Goal: Task Accomplishment & Management: Use online tool/utility

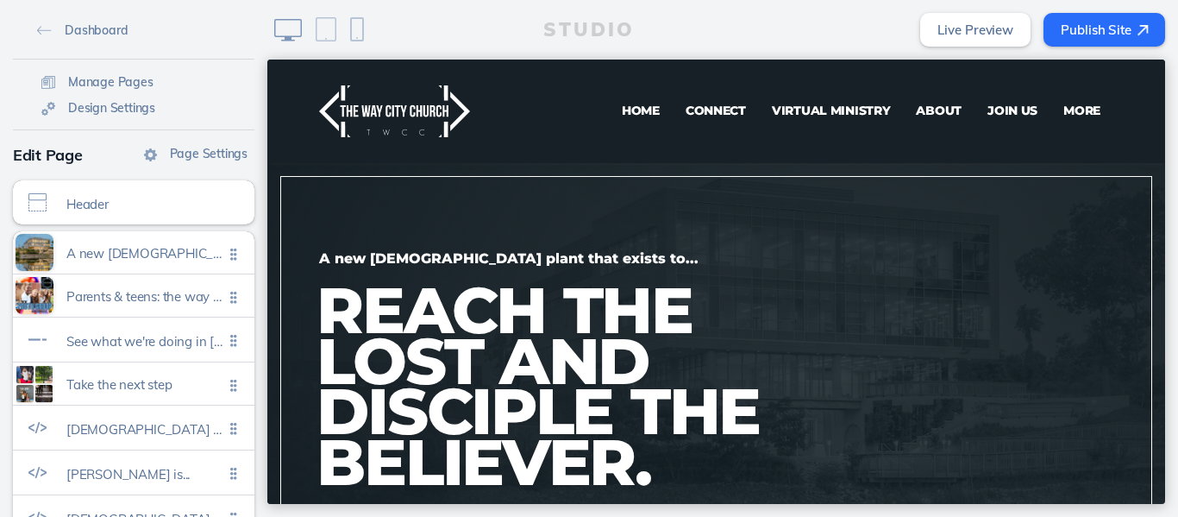
click at [792, 113] on span "Virtual Ministry" at bounding box center [831, 111] width 119 height 16
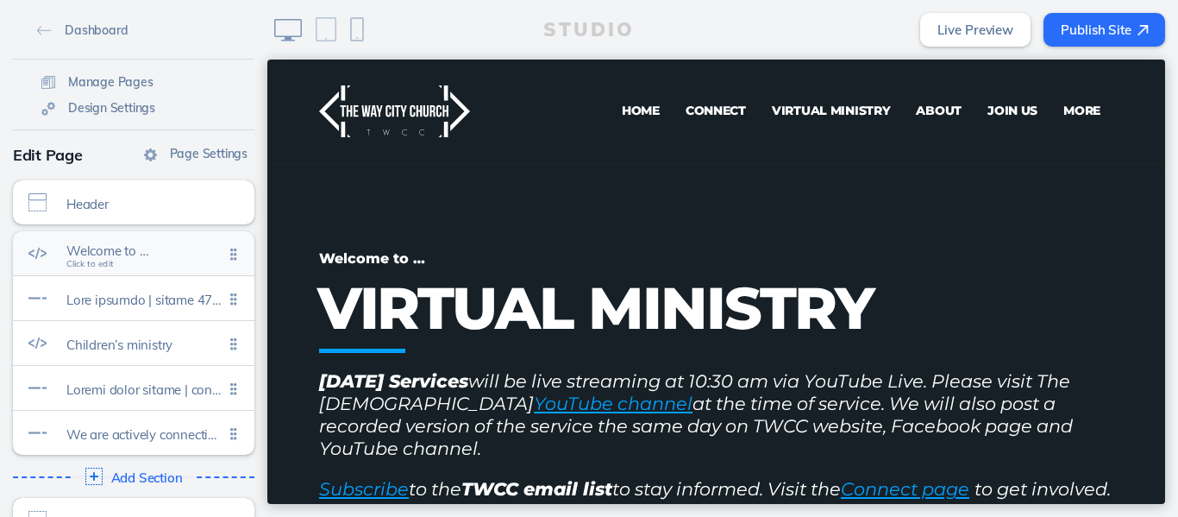
click at [125, 256] on span "Welcome to …" at bounding box center [144, 250] width 157 height 15
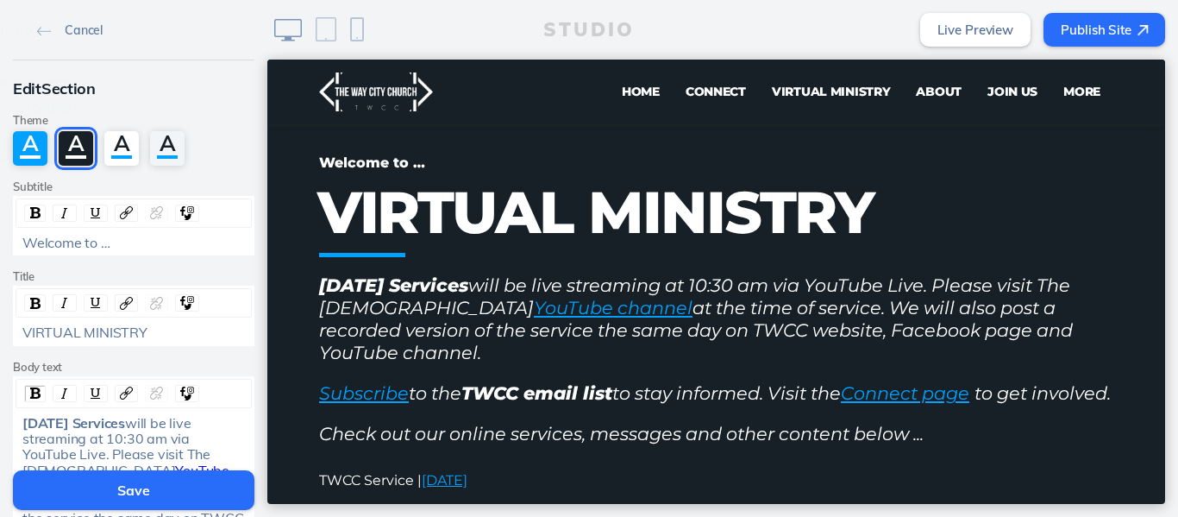
scroll to position [103, 0]
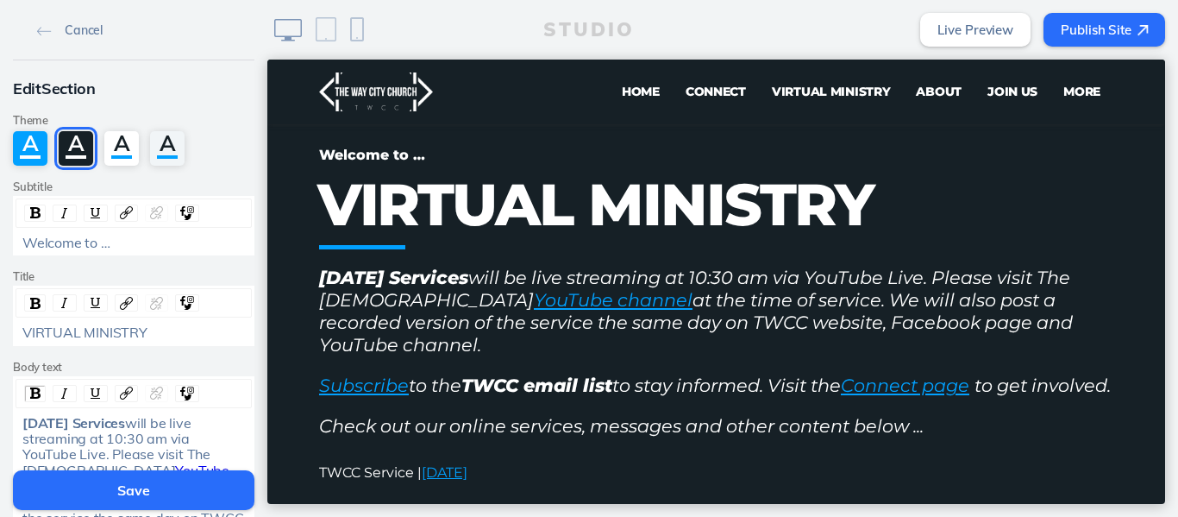
click at [622, 87] on span "Home" at bounding box center [641, 92] width 38 height 16
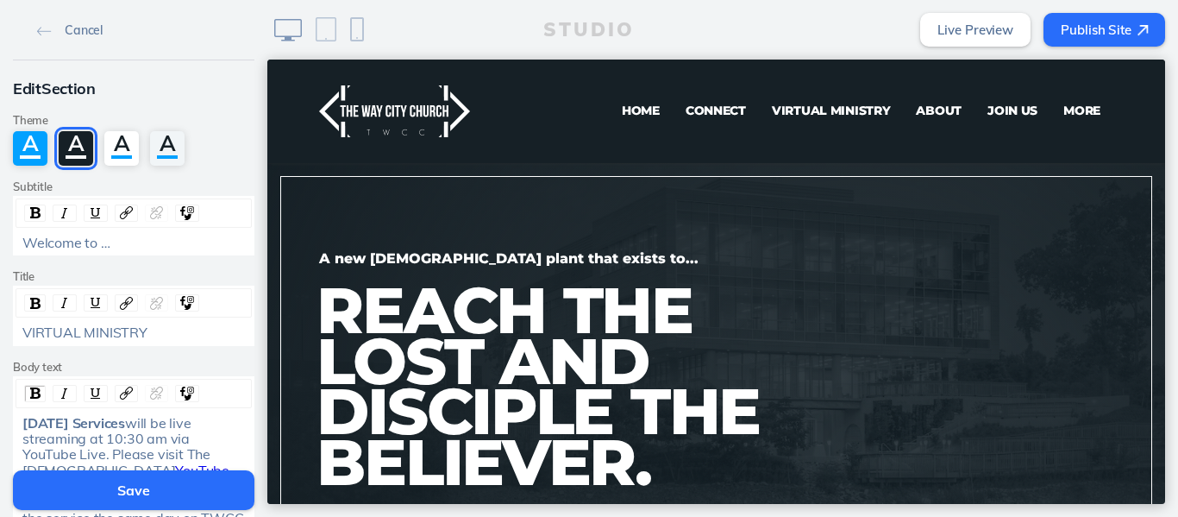
click at [791, 110] on span "Virtual Ministry" at bounding box center [831, 111] width 119 height 16
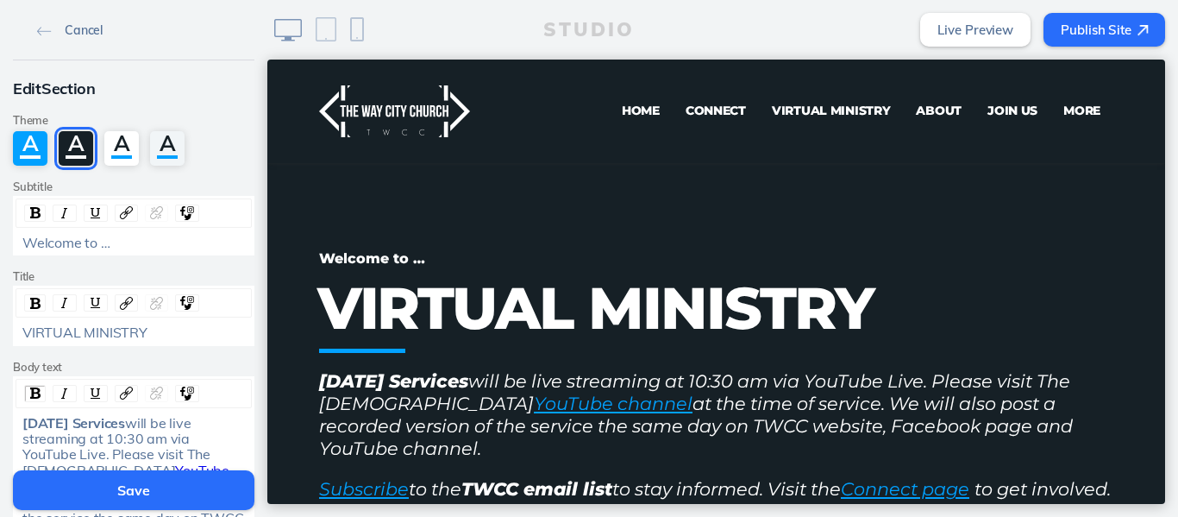
click at [79, 39] on link "Cancel" at bounding box center [69, 29] width 79 height 26
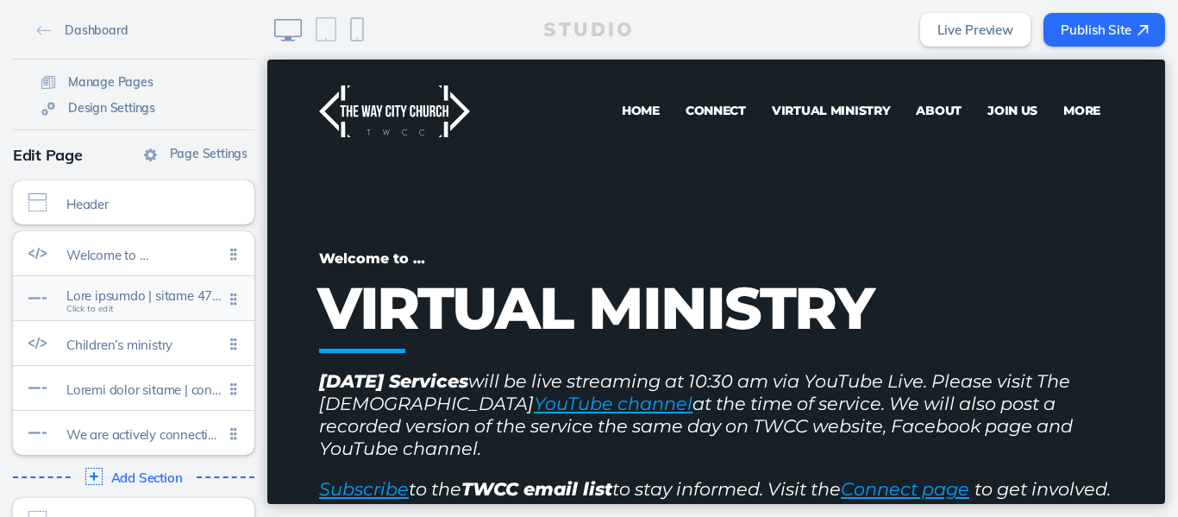
click at [156, 295] on span at bounding box center [144, 295] width 157 height 15
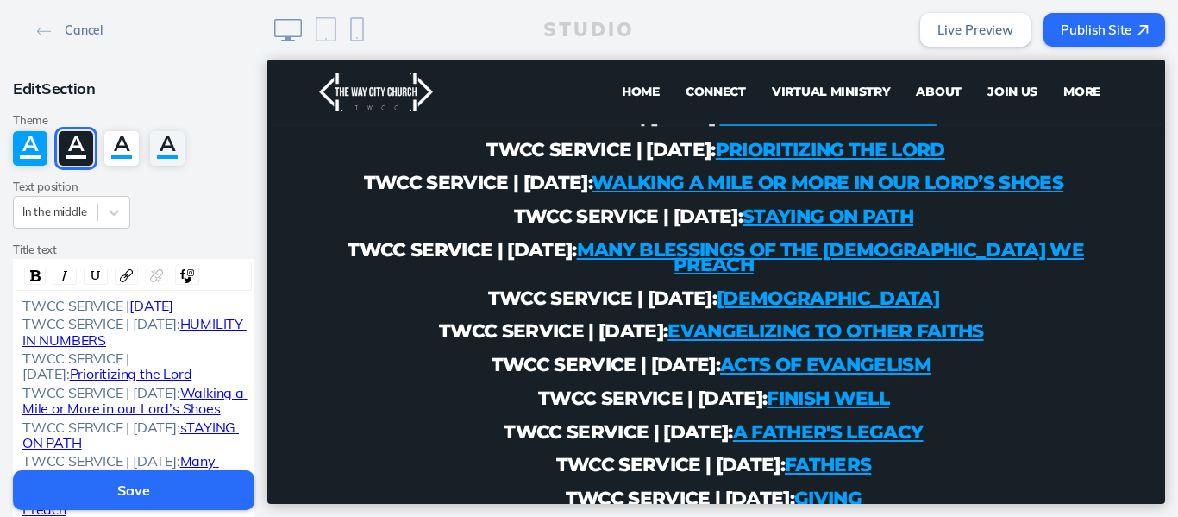
scroll to position [1118, 0]
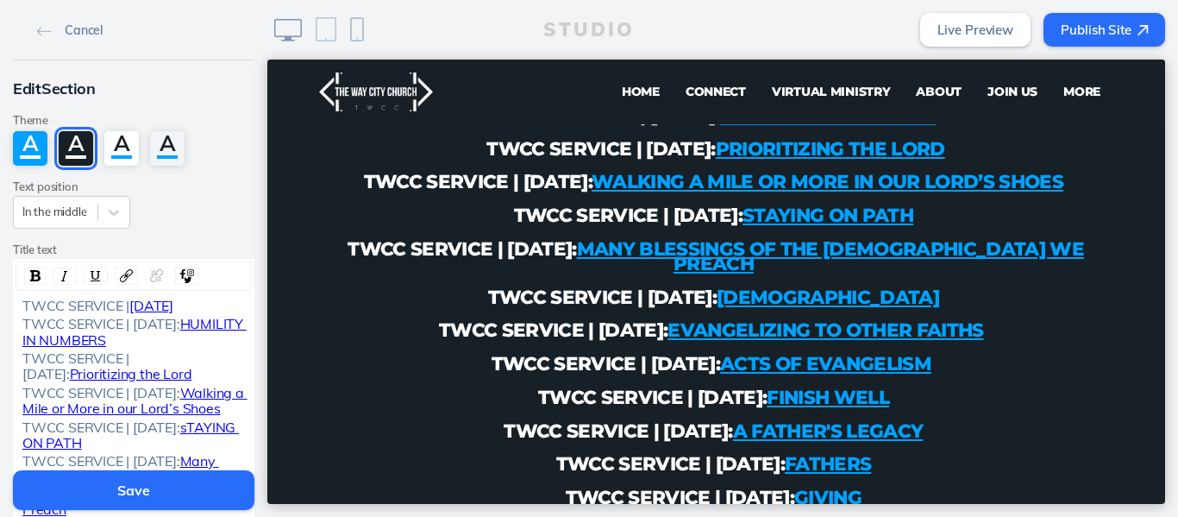
click at [67, 313] on div "TWCC SERVICE | AUGUST 31, 2025" at bounding box center [133, 305] width 223 height 16
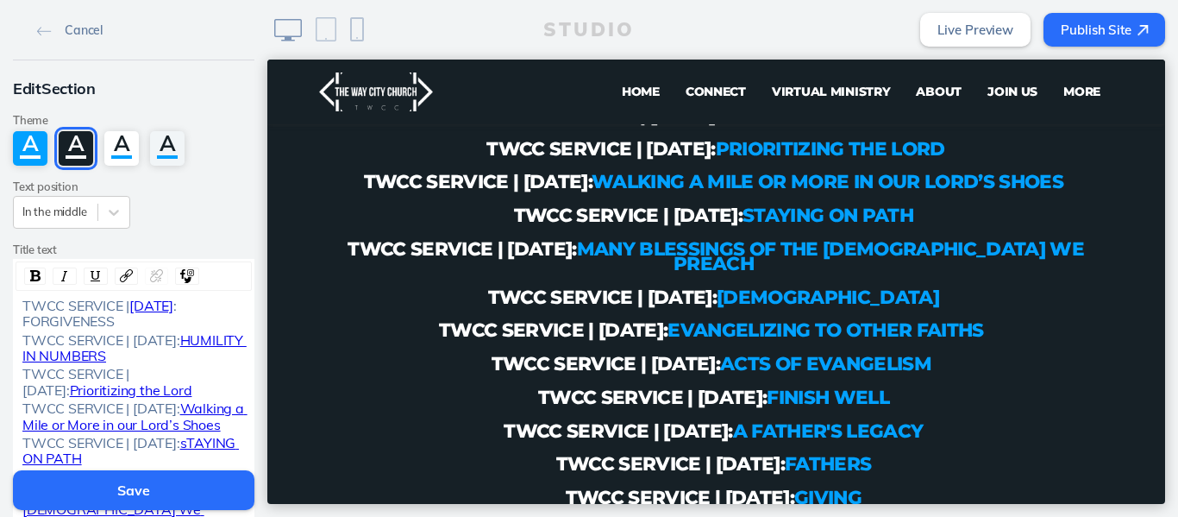
drag, startPoint x: 128, startPoint y: 308, endPoint x: 48, endPoint y: 323, distance: 81.7
click at [129, 314] on span "AUGUST 31, 2025" at bounding box center [151, 305] width 44 height 17
click at [150, 275] on img "rdw-link-control" at bounding box center [156, 275] width 13 height 13
drag, startPoint x: 147, startPoint y: 321, endPoint x: 58, endPoint y: 320, distance: 88.8
click at [58, 320] on span "TWCC SERVICE | AUGUST 31, 2025: FORGIVENESS" at bounding box center [102, 313] width 160 height 33
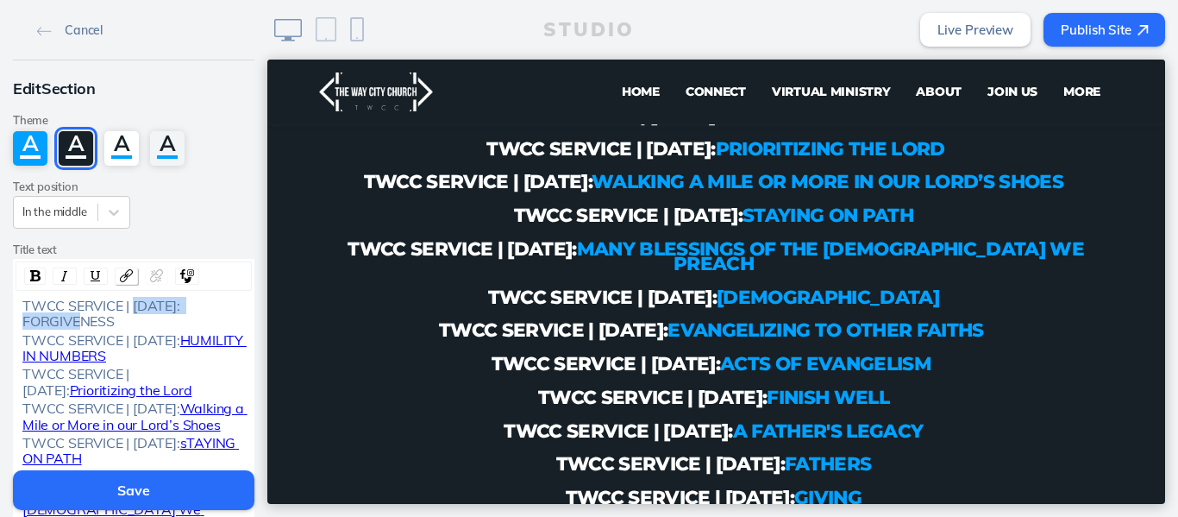
click at [120, 281] on img "rdw-link-control" at bounding box center [126, 275] width 13 height 13
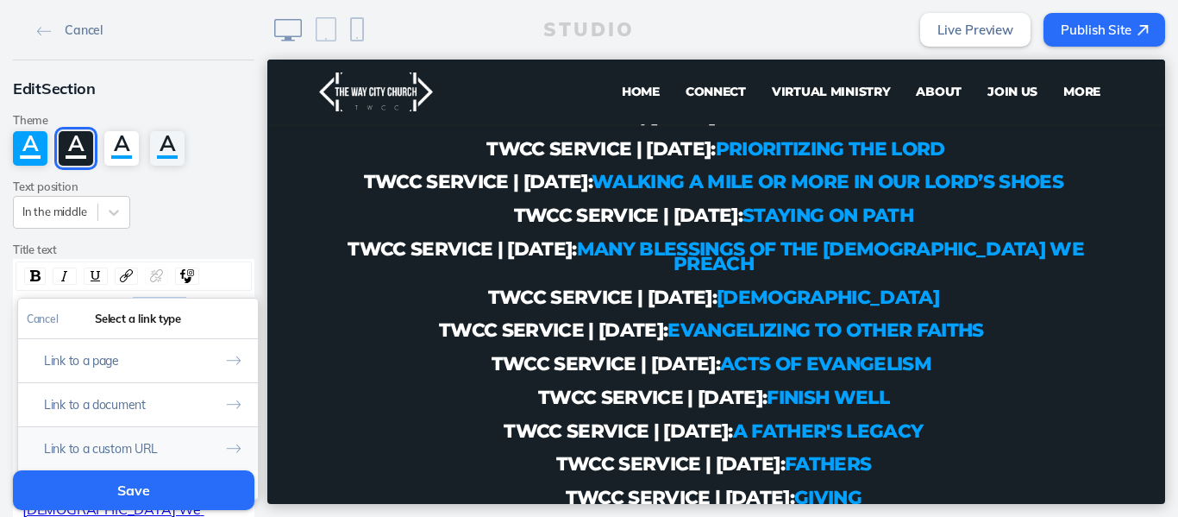
click at [108, 445] on button "Link to a custom URL" at bounding box center [138, 448] width 240 height 44
click at [147, 392] on input "rdw-link-control" at bounding box center [138, 391] width 222 height 28
paste input "https://youtube.com/live/Ce4rGQBLg3c"
type input "https://youtube.com/live/Ce4rGQBLg3c"
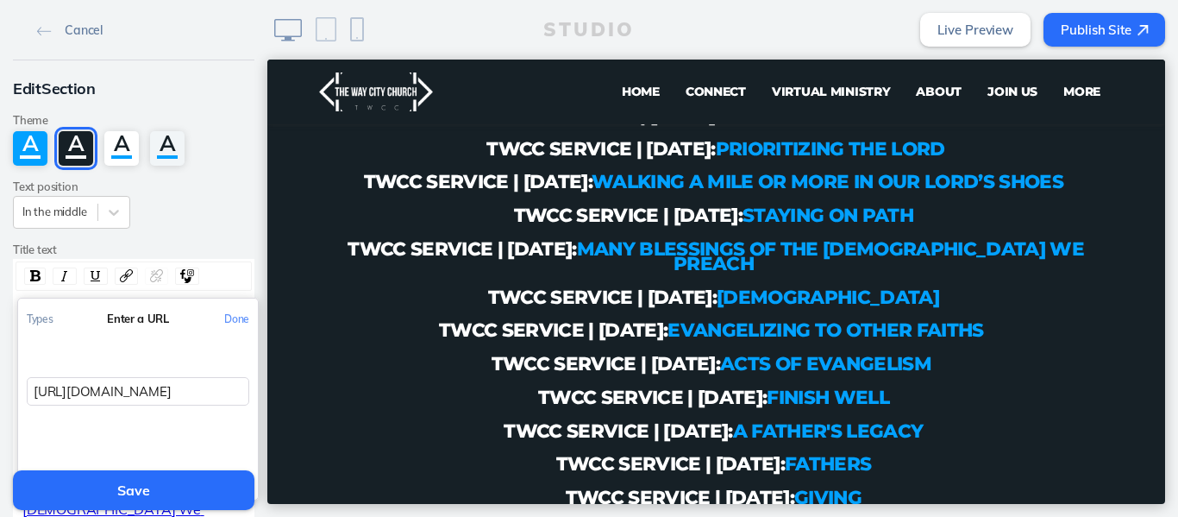
scroll to position [0, 16]
click at [222, 317] on button "Done" at bounding box center [237, 318] width 42 height 39
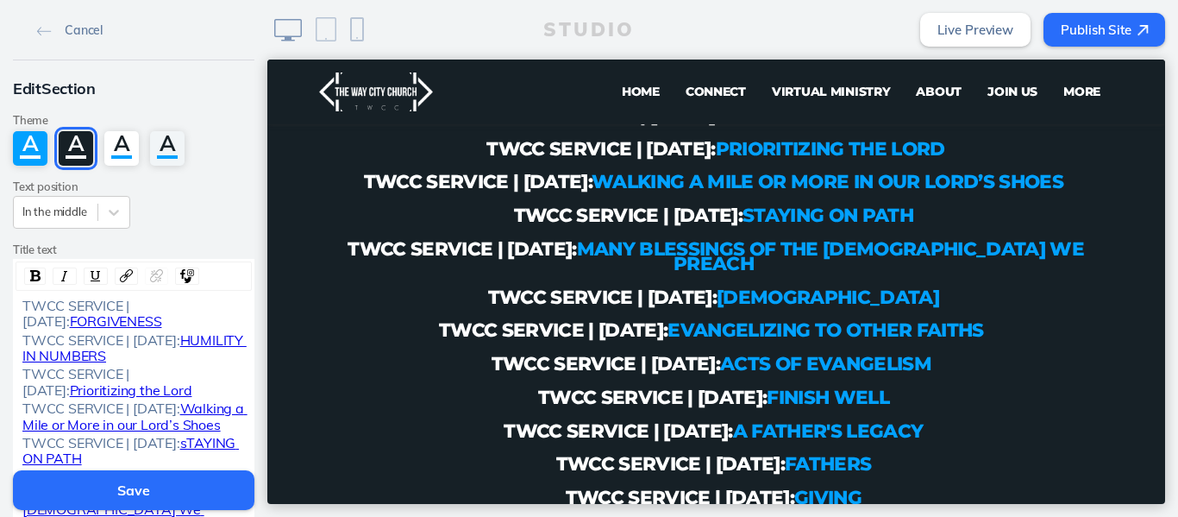
click at [145, 490] on button "Save" at bounding box center [133, 490] width 241 height 40
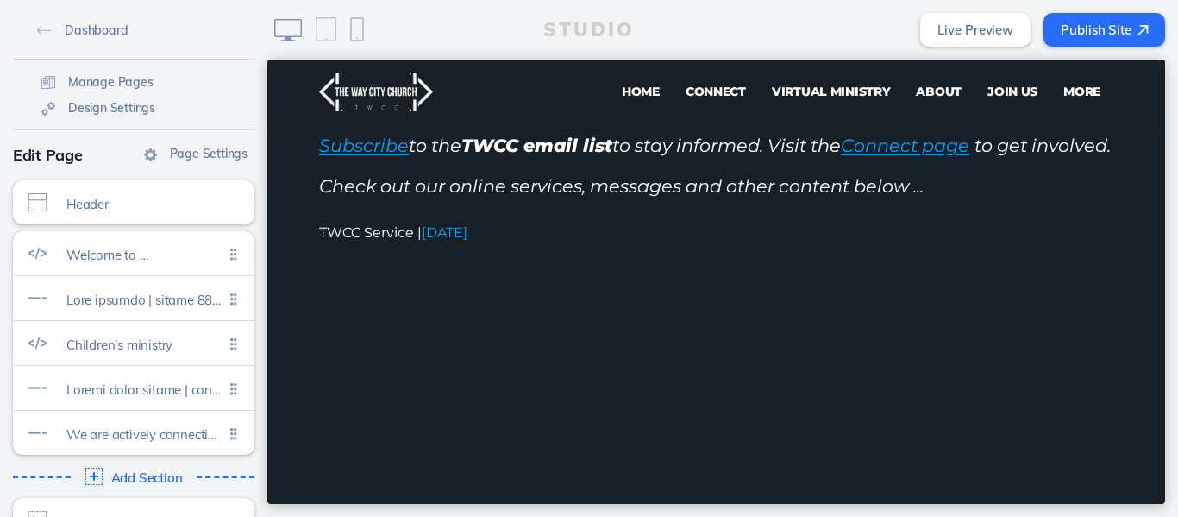
scroll to position [371, 0]
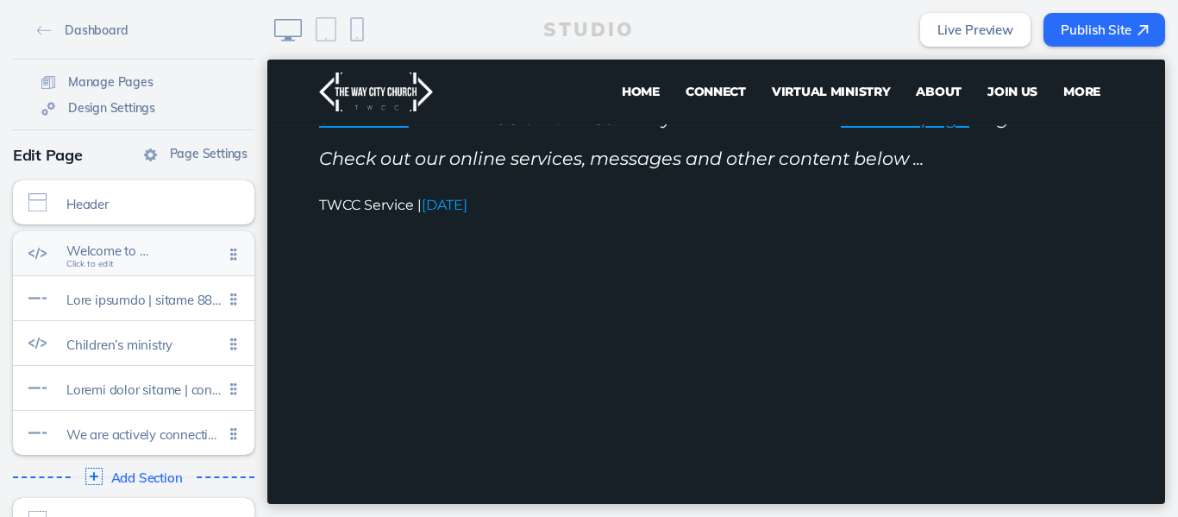
click at [122, 254] on span "Welcome to …" at bounding box center [144, 250] width 157 height 15
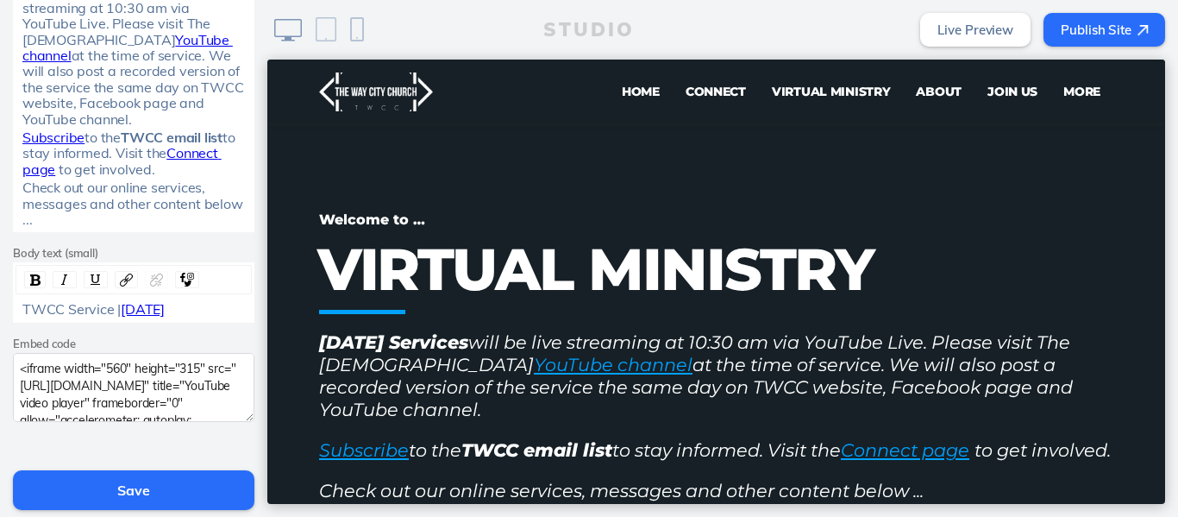
scroll to position [454, 0]
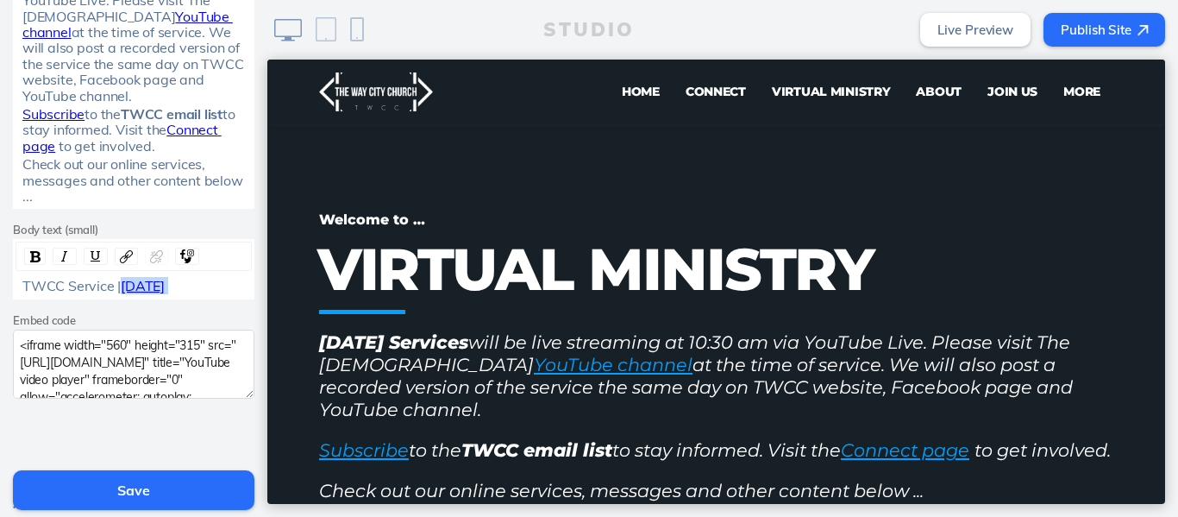
drag, startPoint x: 234, startPoint y: 287, endPoint x: 120, endPoint y: 291, distance: 113.9
click at [120, 291] on div "TWCC Service | August 31, 2025" at bounding box center [133, 286] width 223 height 16
click at [121, 291] on span "S" at bounding box center [125, 285] width 9 height 17
click at [150, 258] on img "rdw-link-control" at bounding box center [156, 256] width 13 height 13
drag, startPoint x: 235, startPoint y: 281, endPoint x: 119, endPoint y: 285, distance: 115.6
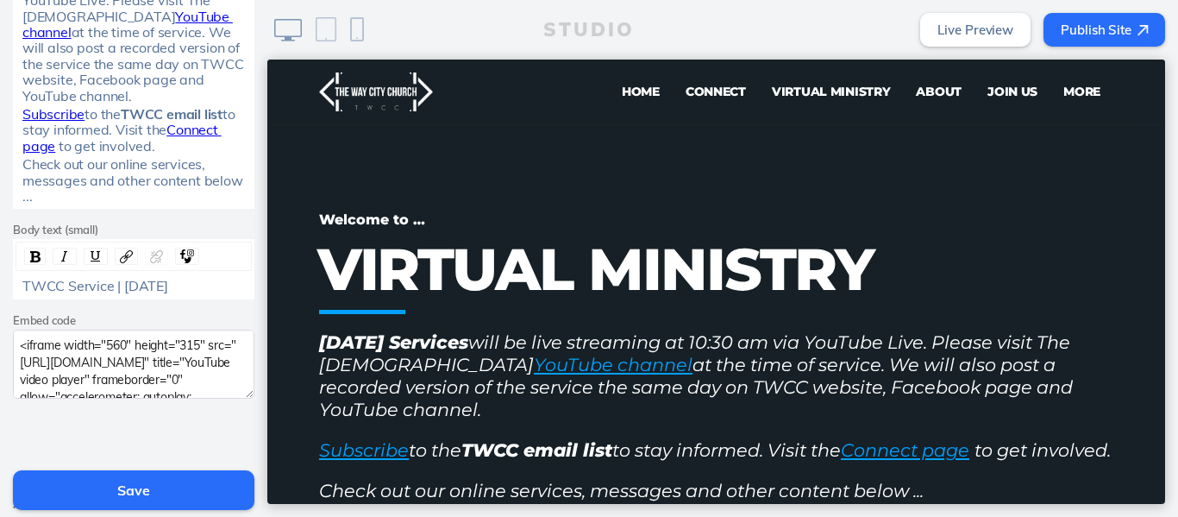
click at [119, 285] on span "TWCC Service | September 7, 2025" at bounding box center [95, 285] width 146 height 17
click at [120, 262] on img "rdw-link-control" at bounding box center [126, 256] width 13 height 13
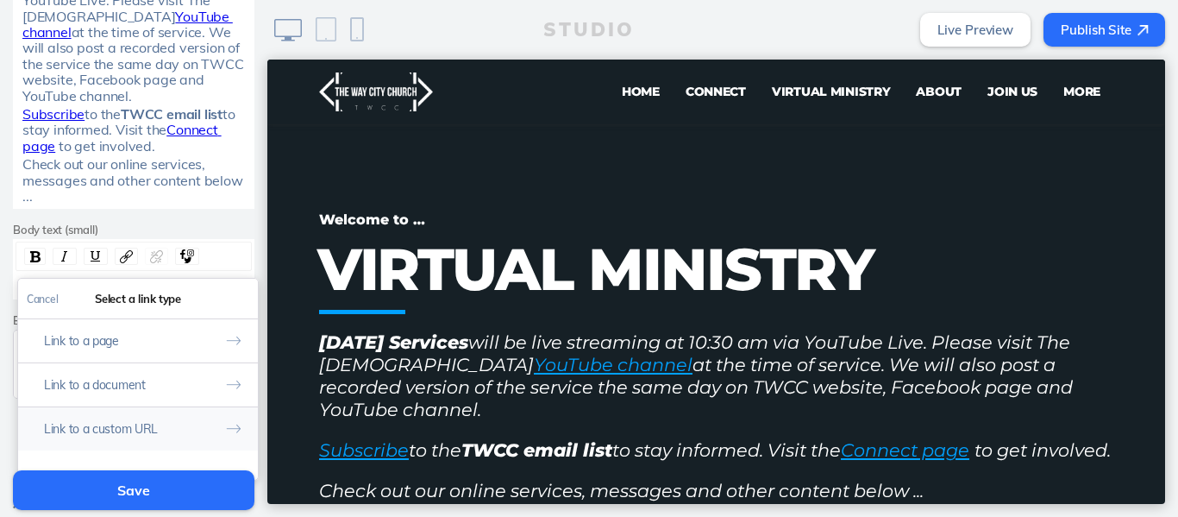
click at [117, 423] on button "Link to a custom URL" at bounding box center [138, 428] width 240 height 44
click at [169, 373] on input "rdw-link-control" at bounding box center [138, 371] width 222 height 28
paste input "https://www.youtube.com/live/pw3LOCyV2Go?si=v0dCCkK56M80V42_"
type input "https://www.youtube.com/live/pw3LOCyV2Go?si=v0dCCkK56M80V42_"
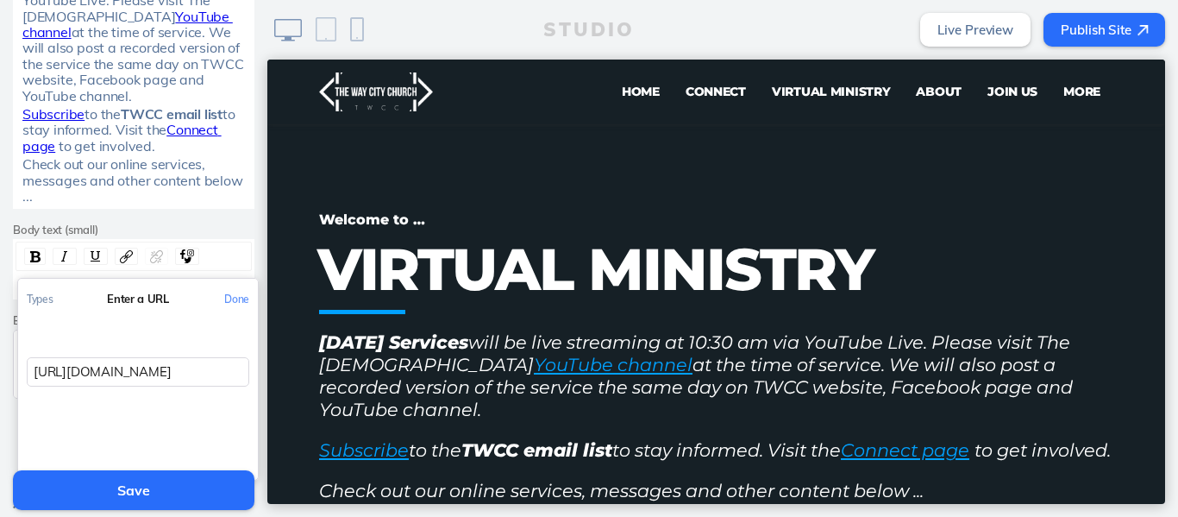
scroll to position [0, 204]
click at [236, 293] on button "Done" at bounding box center [237, 298] width 42 height 39
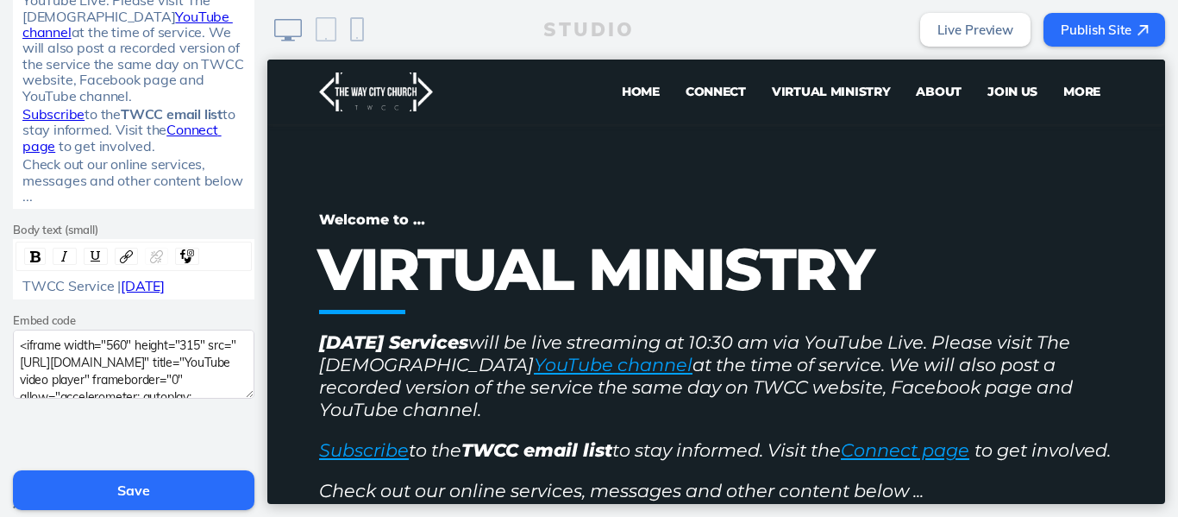
scroll to position [554, 0]
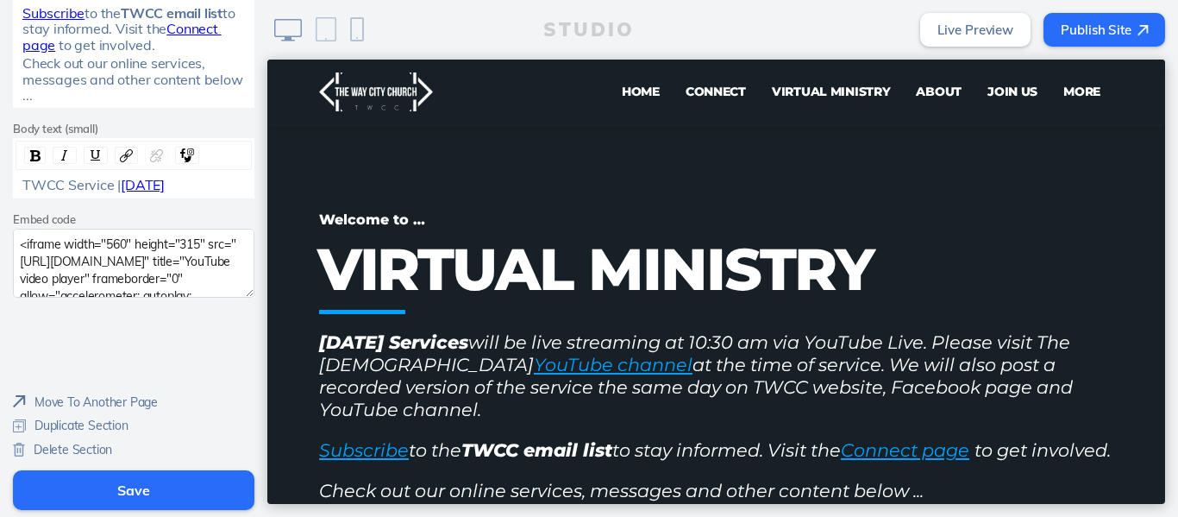
drag, startPoint x: 262, startPoint y: 253, endPoint x: 5, endPoint y: 289, distance: 259.5
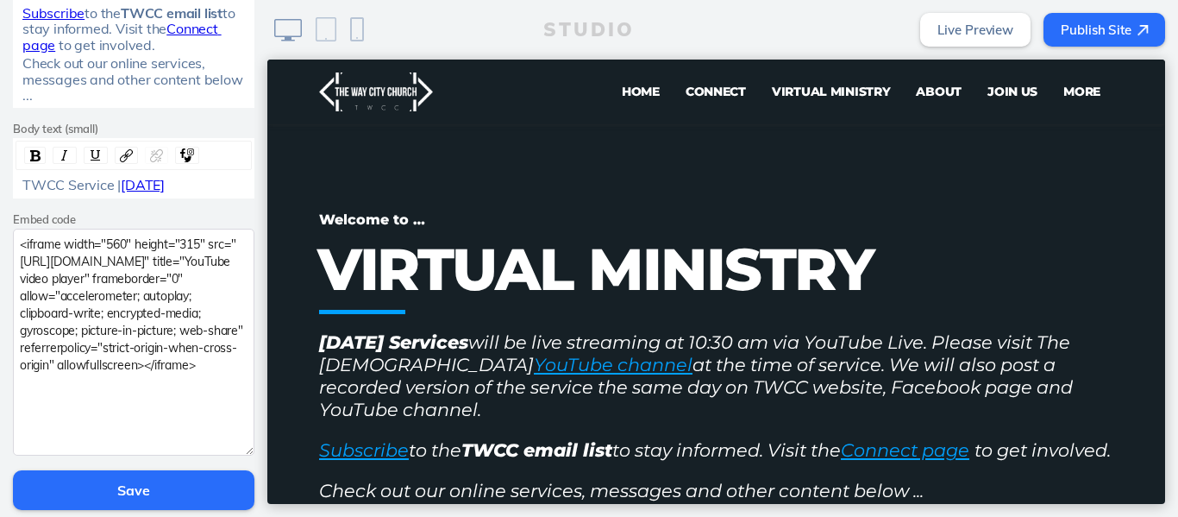
drag, startPoint x: 241, startPoint y: 294, endPoint x: 239, endPoint y: 452, distance: 157.8
click at [239, 452] on textarea "<iframe width="560" height="315" src="https://www.youtube.com/embed/Ce4rGQBLg3c…" at bounding box center [133, 342] width 241 height 227
drag, startPoint x: 87, startPoint y: 396, endPoint x: 0, endPoint y: 246, distance: 173.5
paste textarea "pw3LOCyV2Go?si=v0dCCkK56M80V42_"
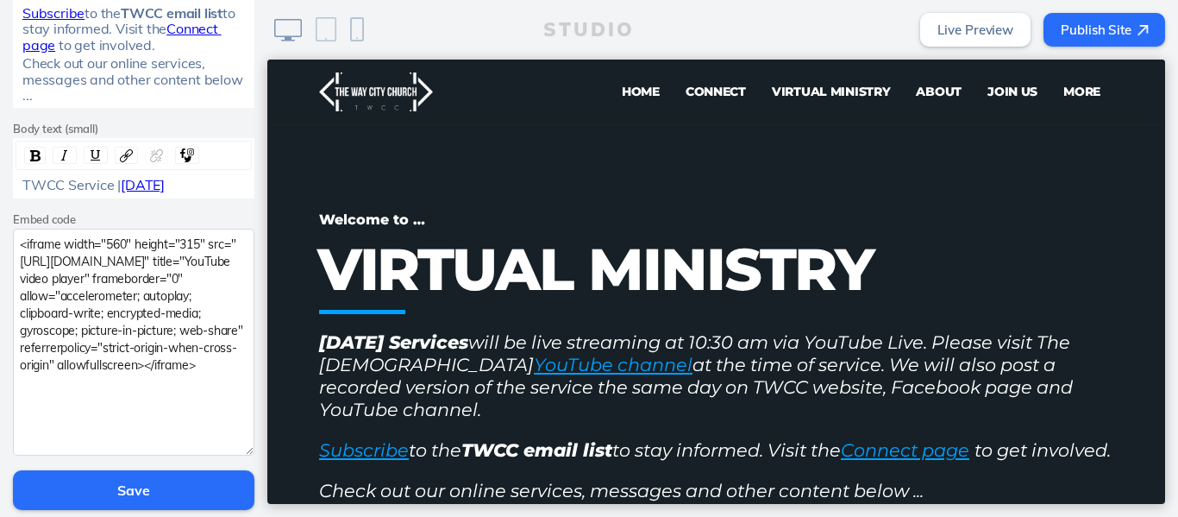
type textarea "<iframe width="560" height="315" src="https://www.youtube.com/embed/pw3LOCyV2Go…"
click at [129, 493] on button "Save" at bounding box center [133, 490] width 241 height 40
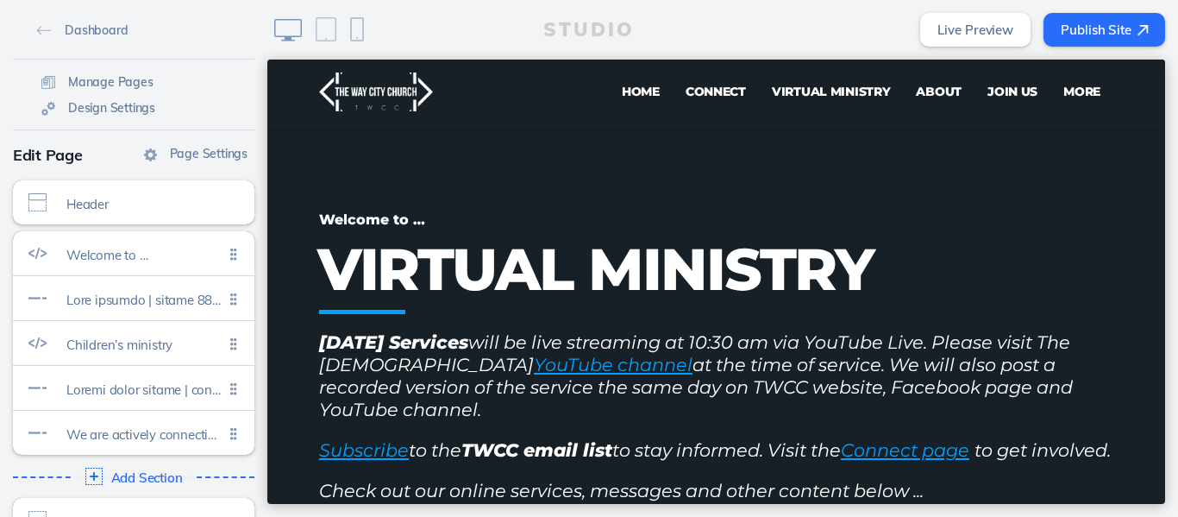
click at [1091, 30] on button "Publish Site" at bounding box center [1104, 30] width 122 height 34
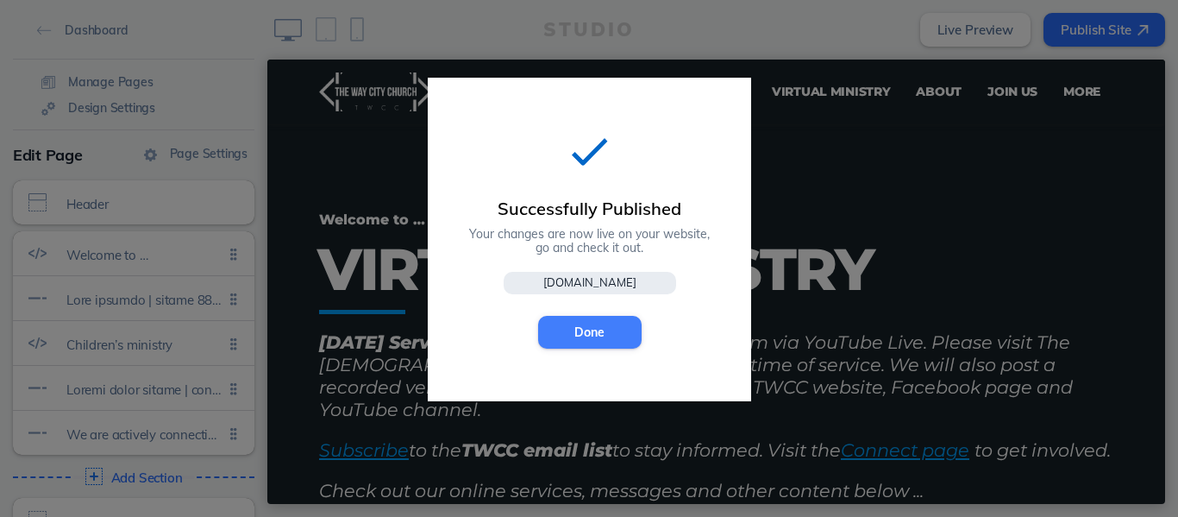
click at [588, 324] on button "Done" at bounding box center [589, 332] width 103 height 33
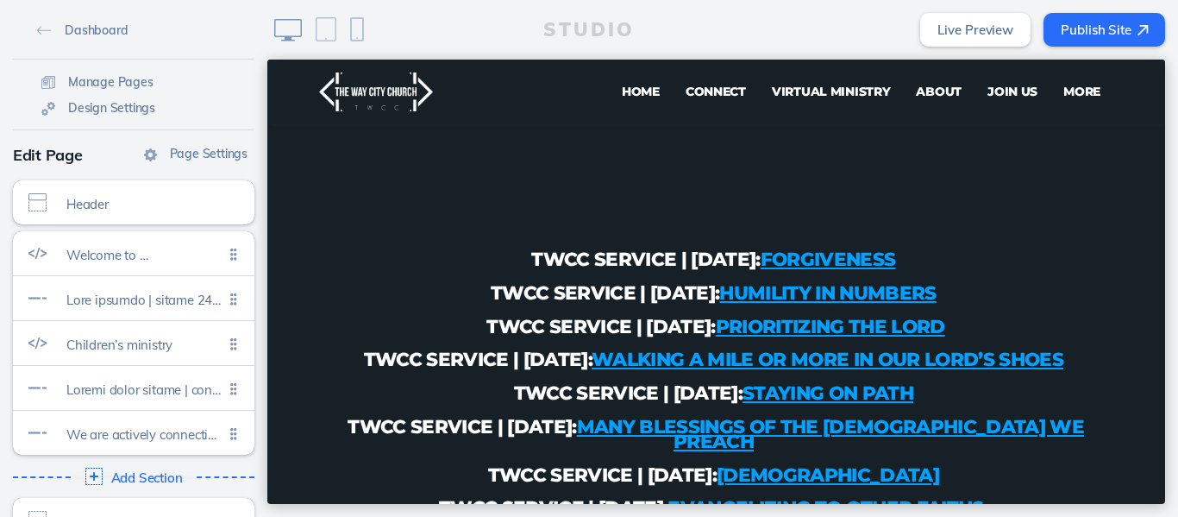
scroll to position [912, 0]
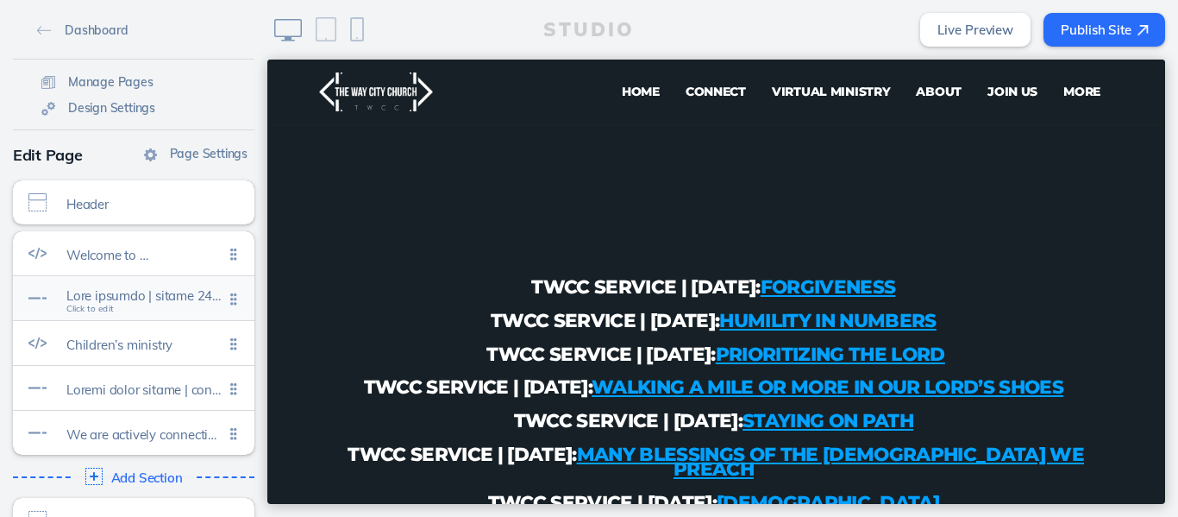
click at [106, 294] on span at bounding box center [144, 295] width 157 height 15
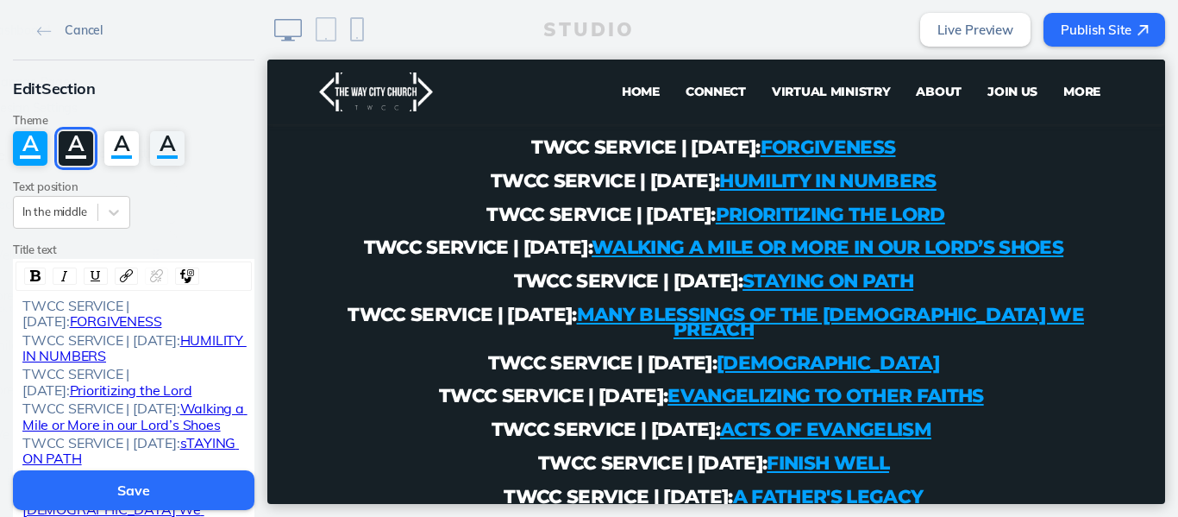
scroll to position [1053, 0]
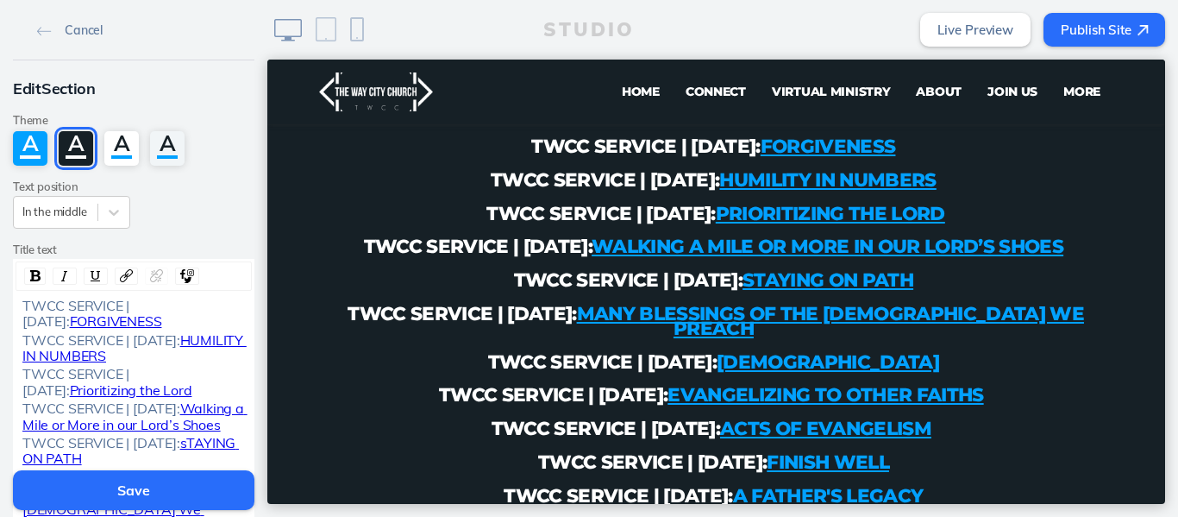
click at [16, 303] on div "TWCC SERVICE | [DATE]: FORGIVENESS" at bounding box center [133, 313] width 235 height 32
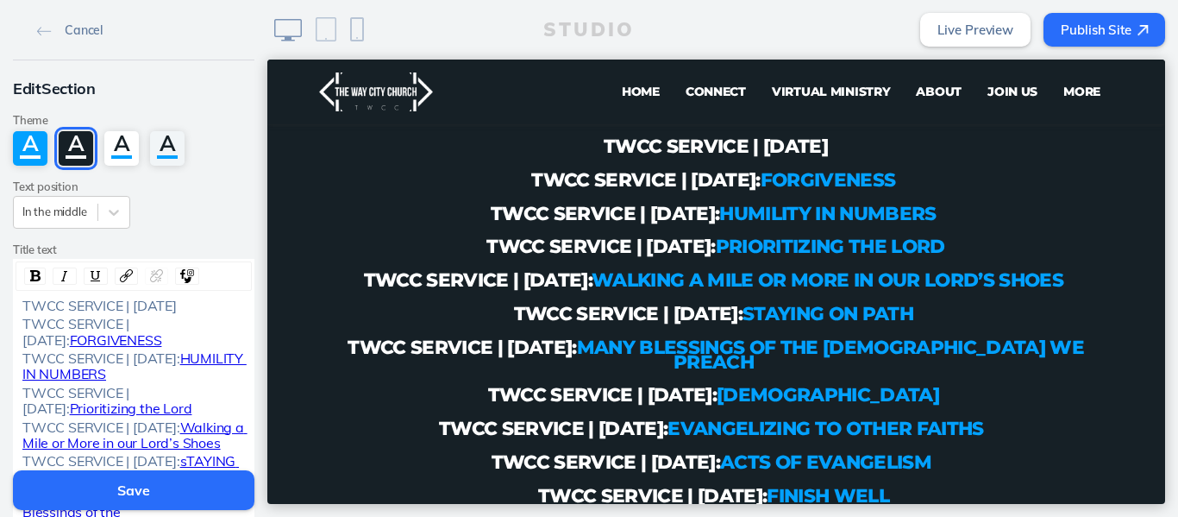
drag, startPoint x: 140, startPoint y: 318, endPoint x: 128, endPoint y: 310, distance: 14.1
click at [128, 310] on div "TWCC SERVICE | [DATE]" at bounding box center [133, 305] width 223 height 16
click at [128, 275] on div "rdw-link-control" at bounding box center [126, 275] width 23 height 17
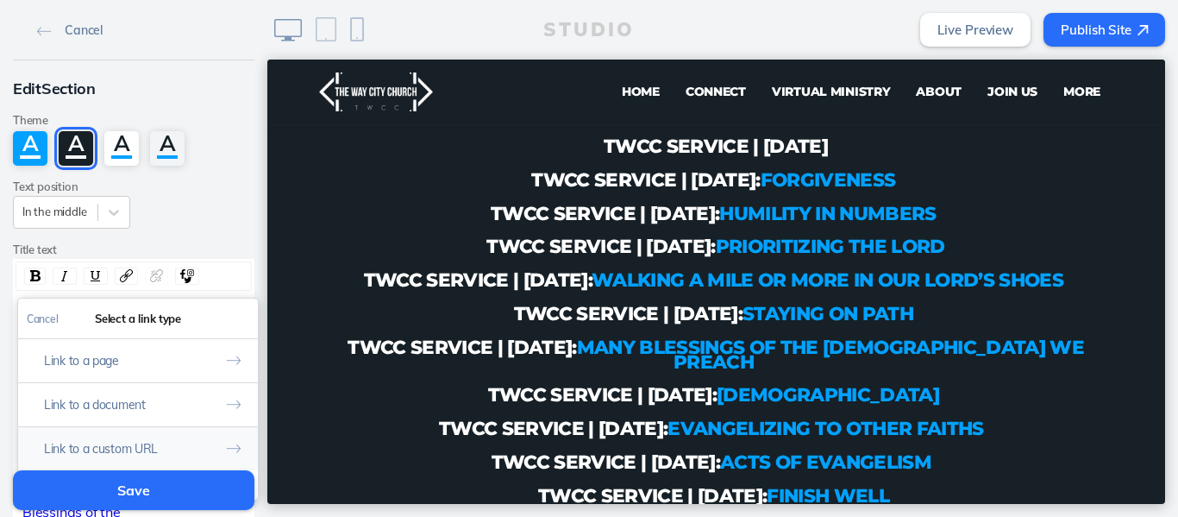
click at [153, 446] on button "Link to a custom URL" at bounding box center [138, 448] width 240 height 44
click at [149, 388] on input "rdw-link-control" at bounding box center [138, 391] width 222 height 28
paste input "[URL][DOMAIN_NAME]"
type input "[URL][DOMAIN_NAME]"
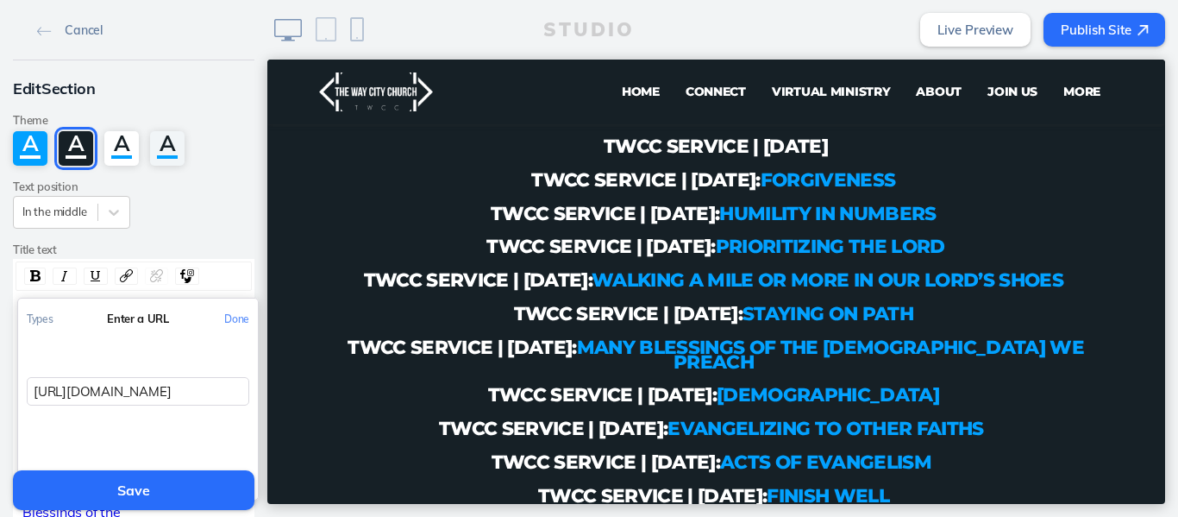
scroll to position [0, 194]
click at [229, 318] on button "Done" at bounding box center [237, 318] width 42 height 39
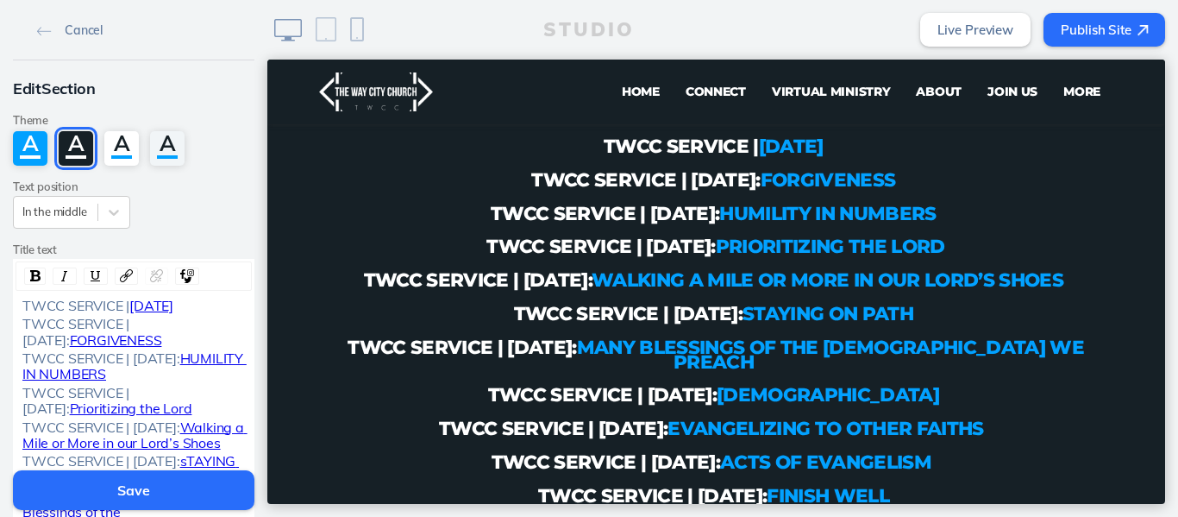
click at [141, 501] on button "Save" at bounding box center [133, 490] width 241 height 40
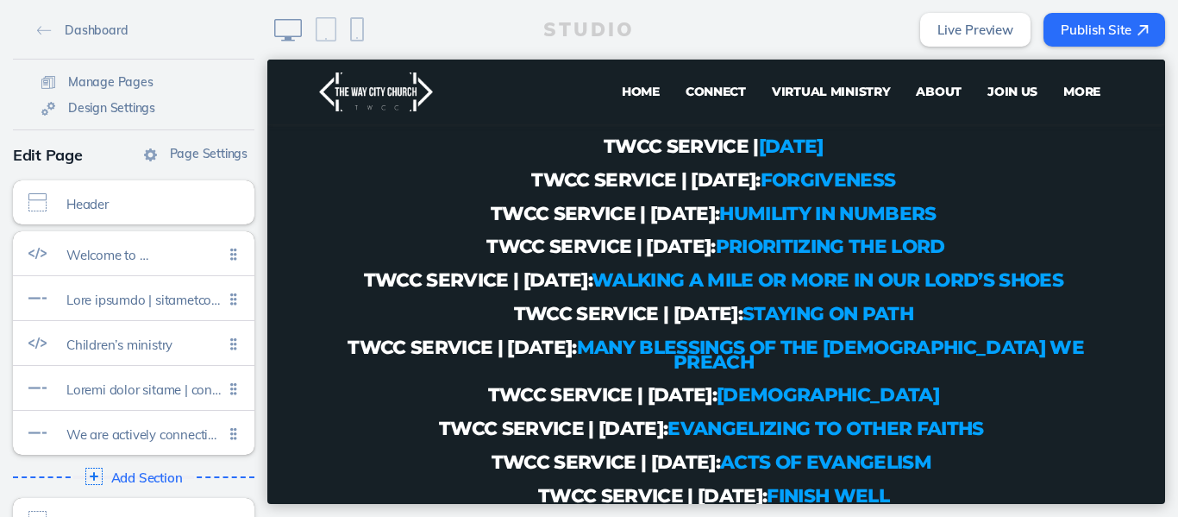
click at [1068, 36] on button "Publish Site" at bounding box center [1104, 30] width 122 height 34
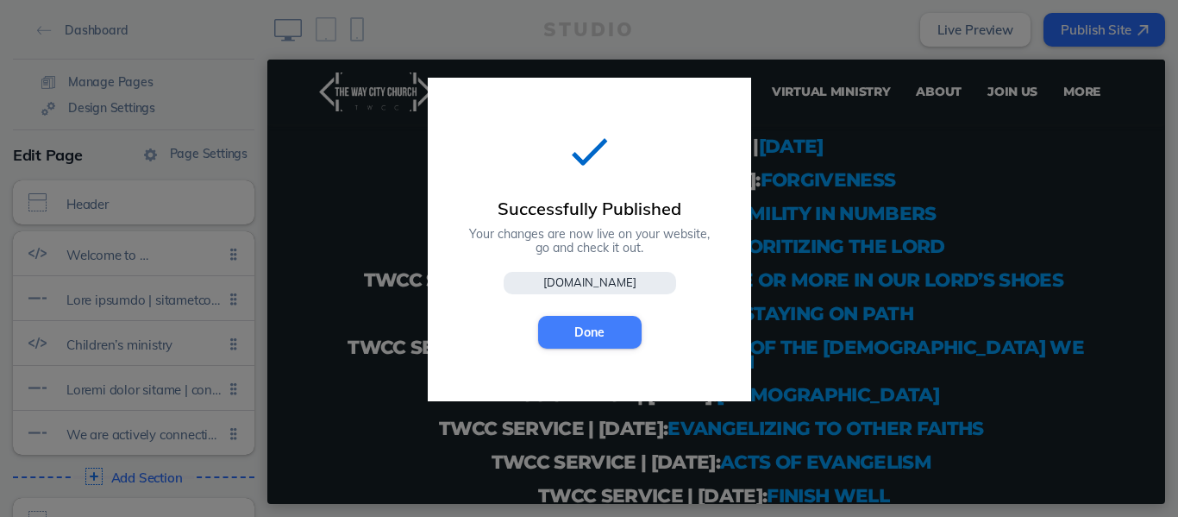
click at [576, 329] on button "Done" at bounding box center [589, 332] width 103 height 33
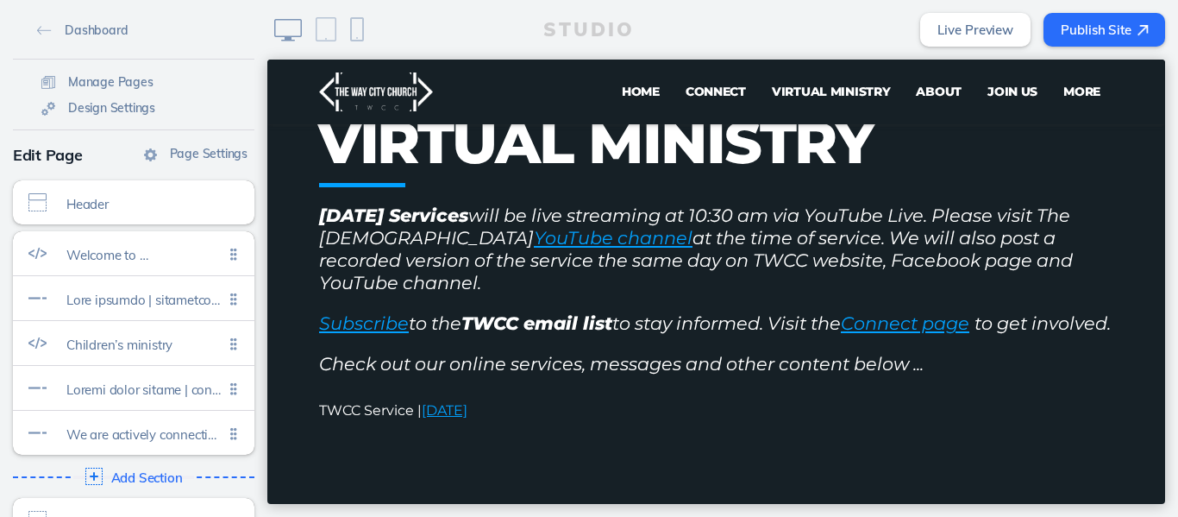
scroll to position [0, 0]
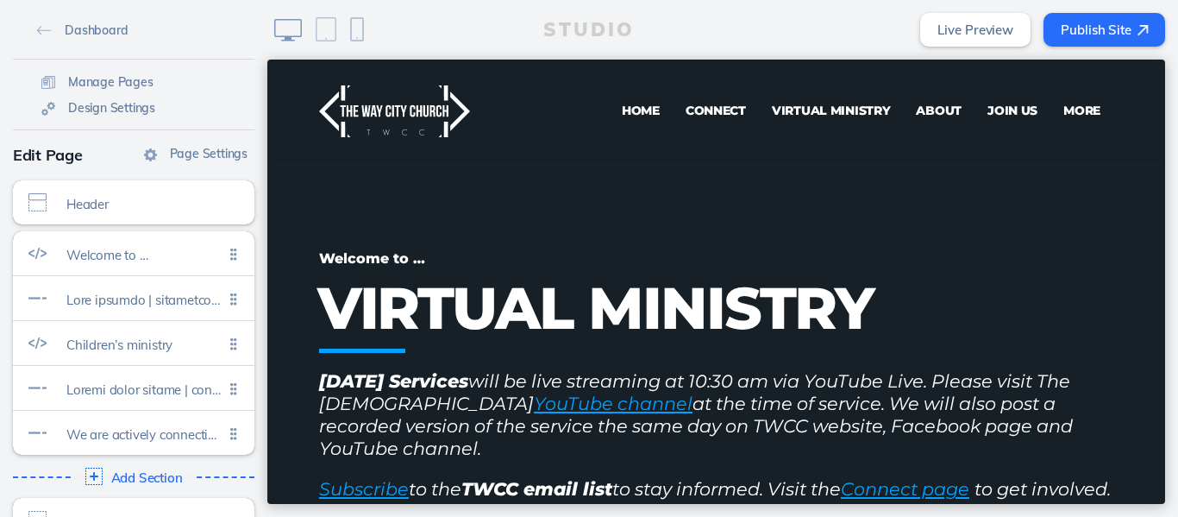
click at [1086, 22] on button "Publish Site" at bounding box center [1104, 30] width 122 height 34
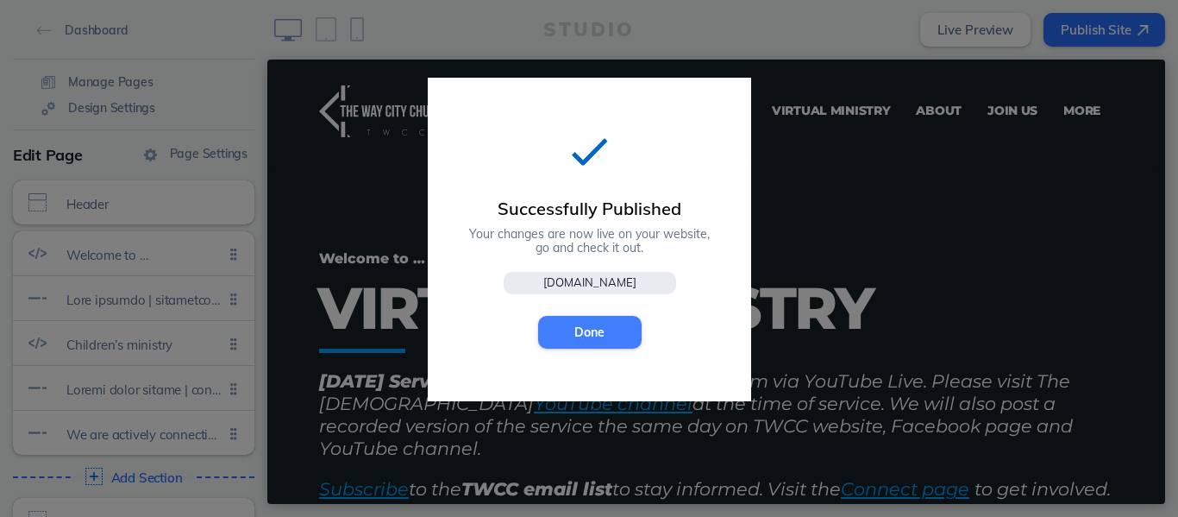
click at [568, 335] on button "Done" at bounding box center [589, 332] width 103 height 33
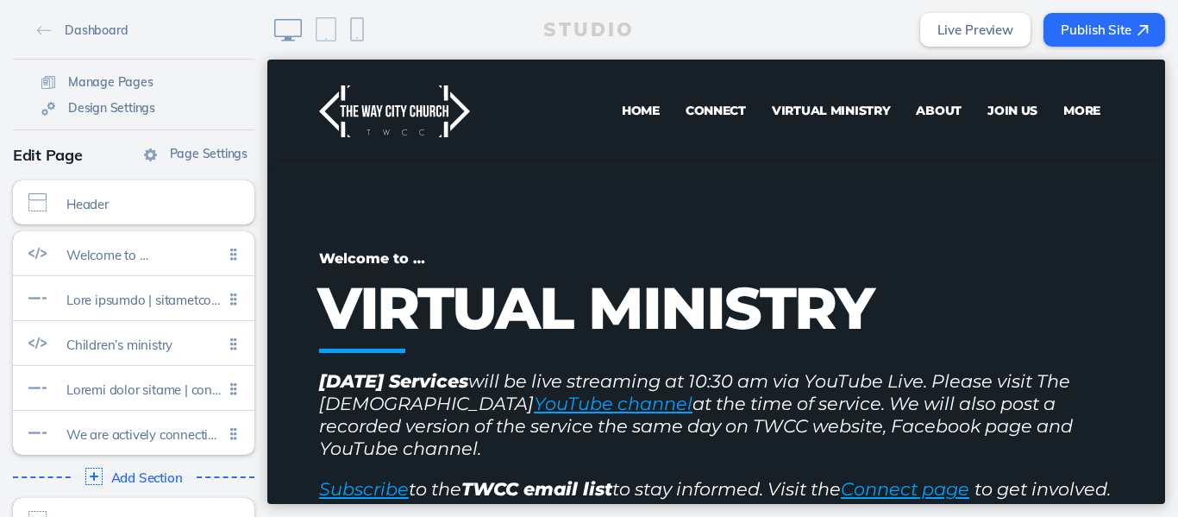
drag, startPoint x: 1156, startPoint y: 85, endPoint x: 1432, endPoint y: 134, distance: 280.3
